Goal: Find specific page/section: Find specific page/section

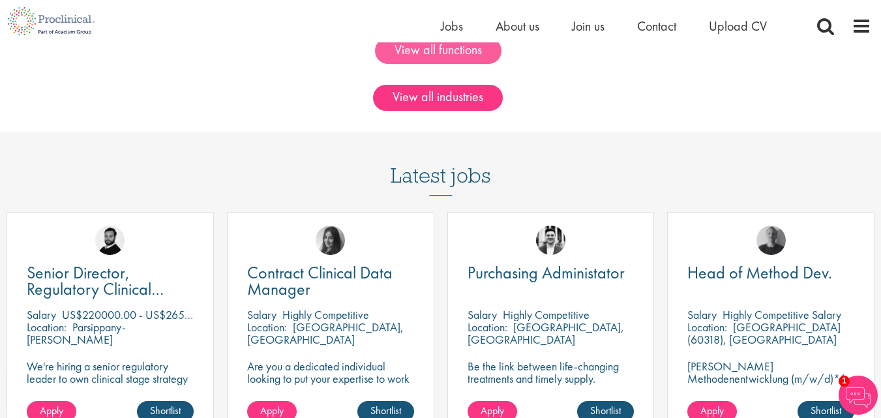
scroll to position [913, 0]
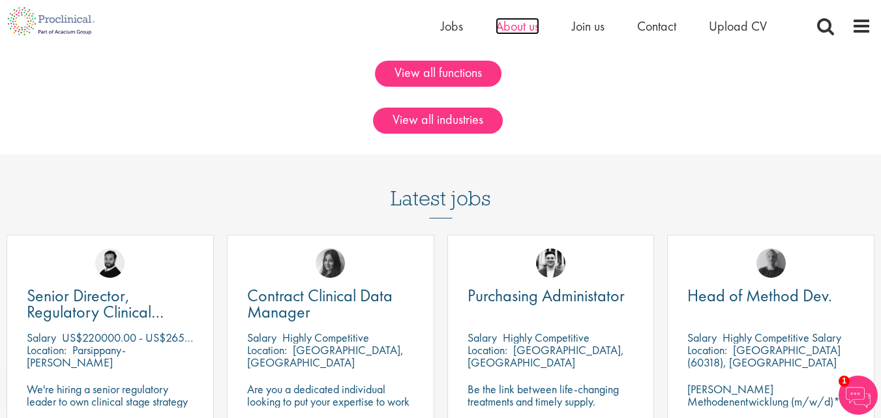
click at [518, 27] on span "About us" at bounding box center [518, 26] width 44 height 17
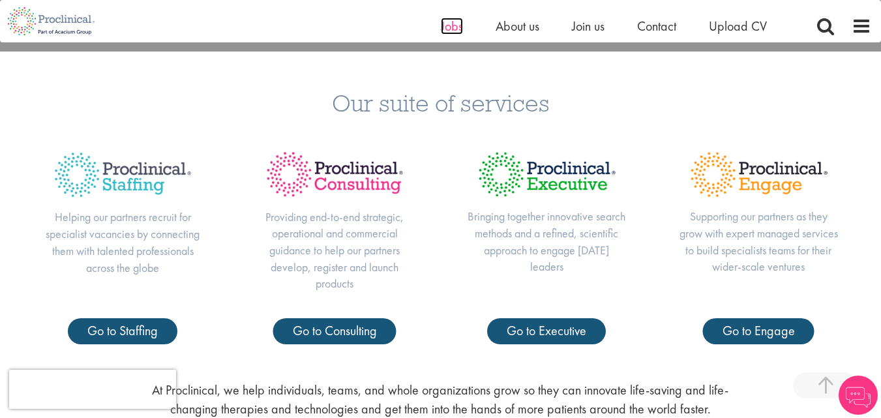
click at [451, 23] on span "Jobs" at bounding box center [452, 26] width 22 height 17
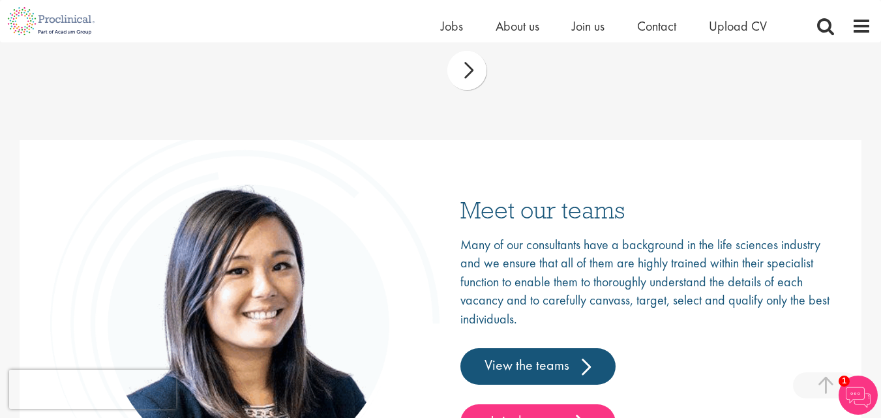
scroll to position [2087, 0]
